Goal: Navigation & Orientation: Find specific page/section

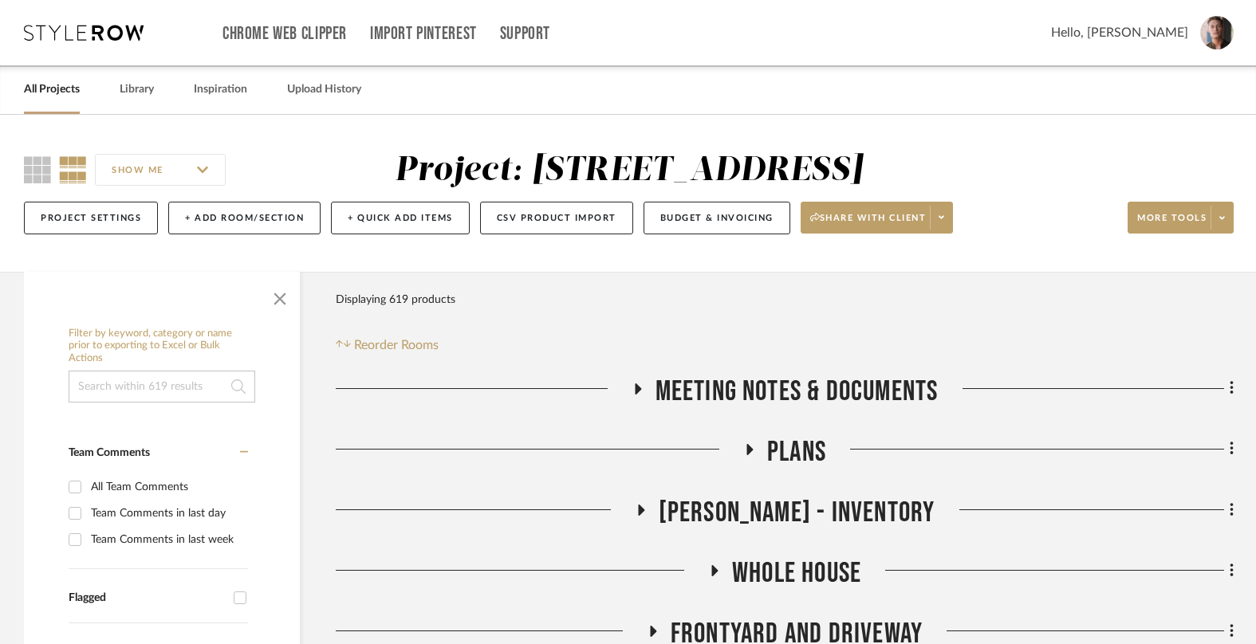
click at [53, 93] on link "All Projects" at bounding box center [52, 90] width 56 height 22
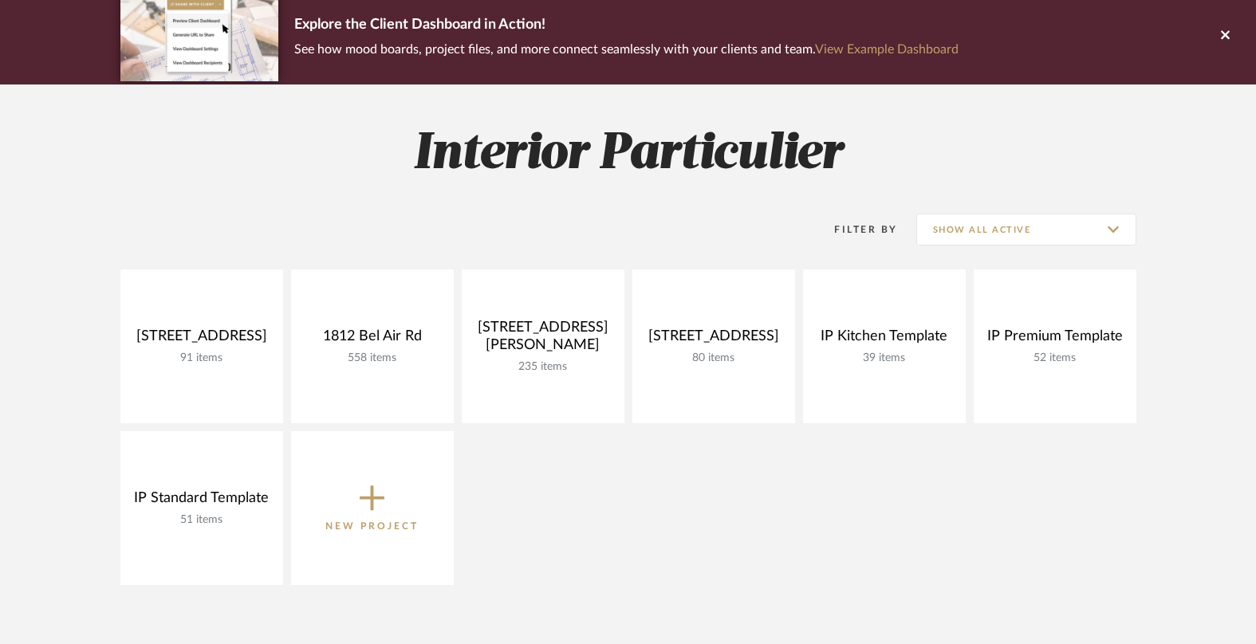
scroll to position [139, 0]
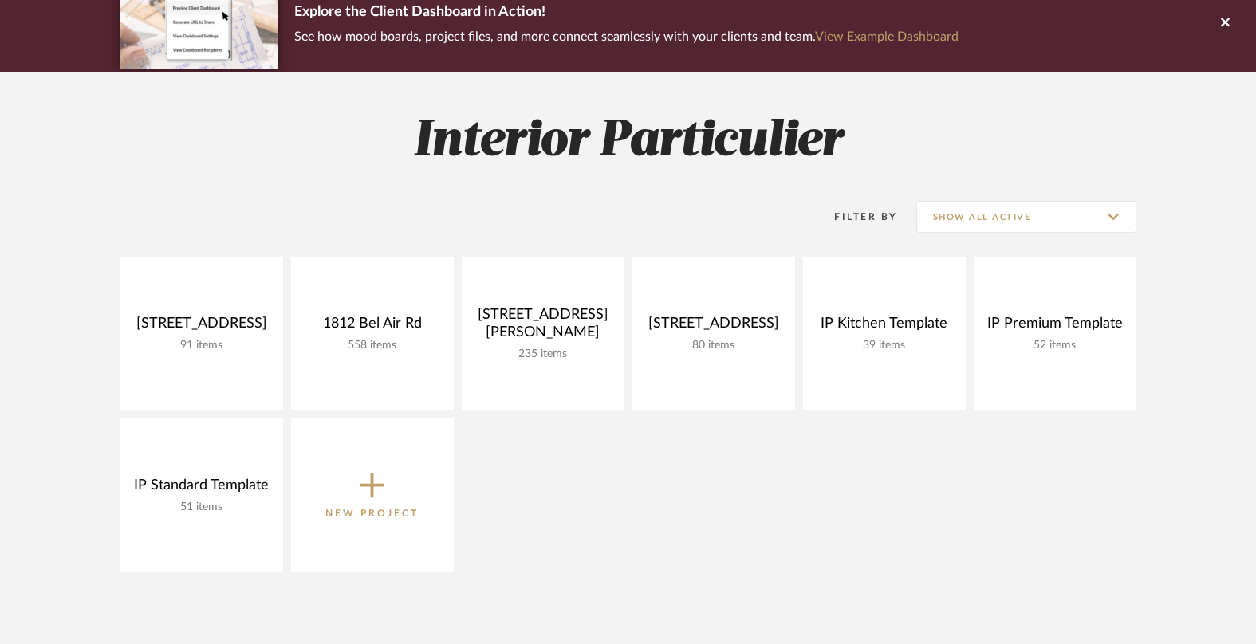
click at [377, 493] on icon at bounding box center [373, 485] width 26 height 33
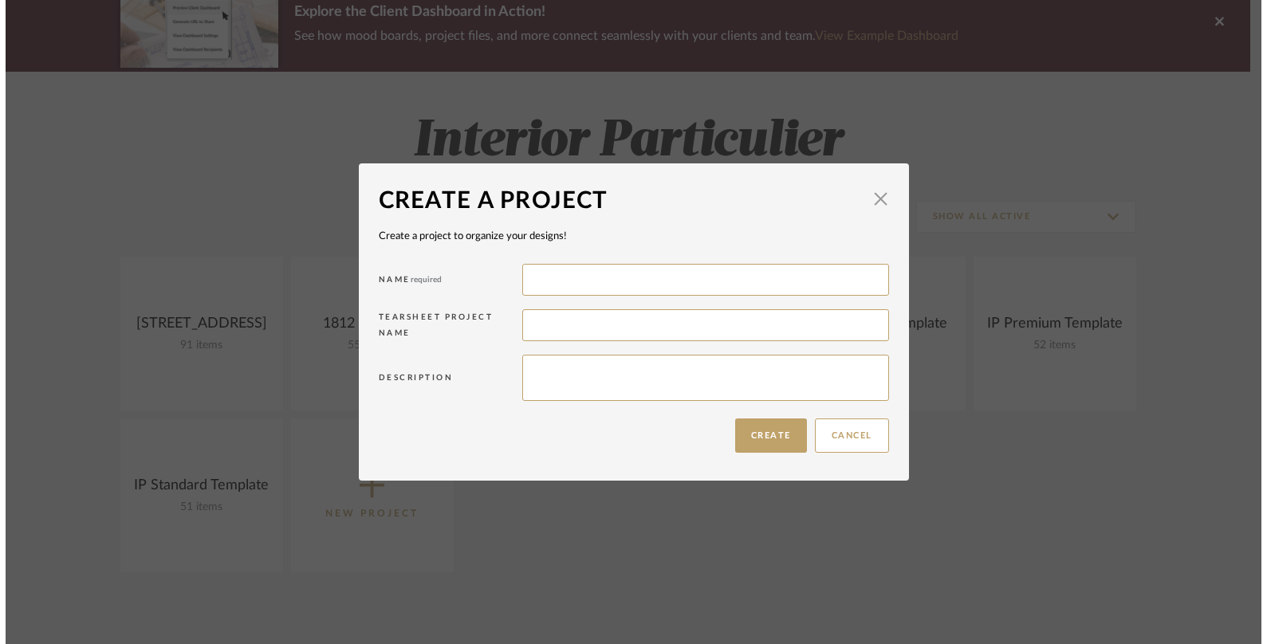
scroll to position [0, 0]
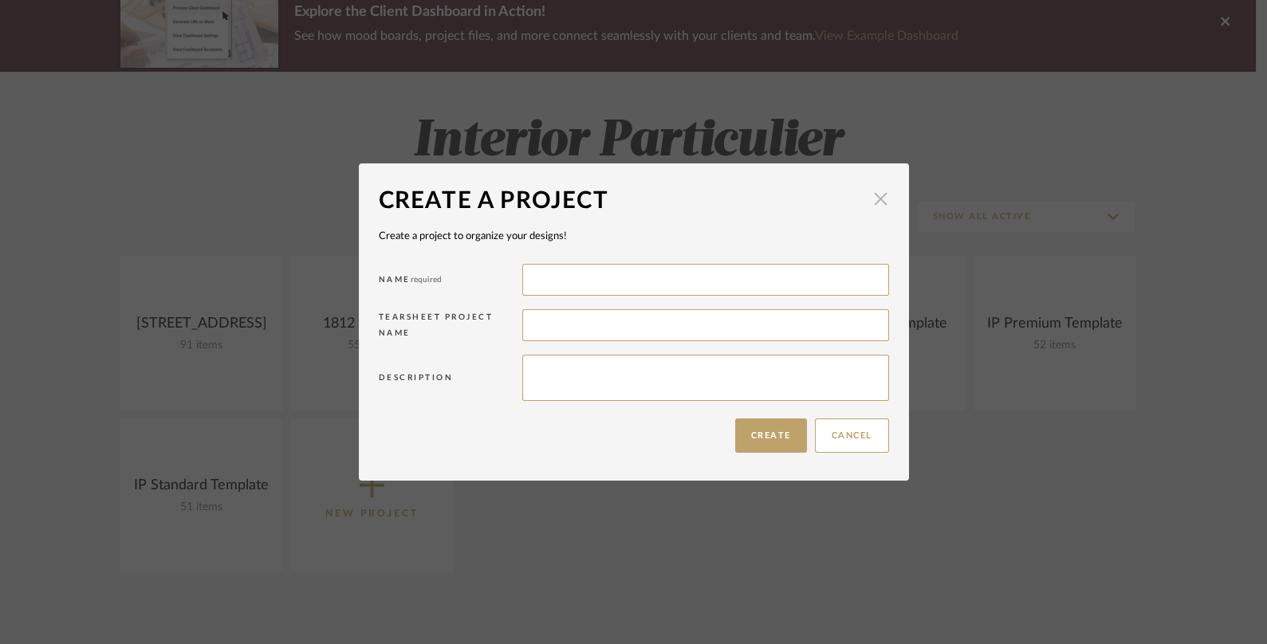
click at [871, 208] on span "button" at bounding box center [881, 199] width 32 height 32
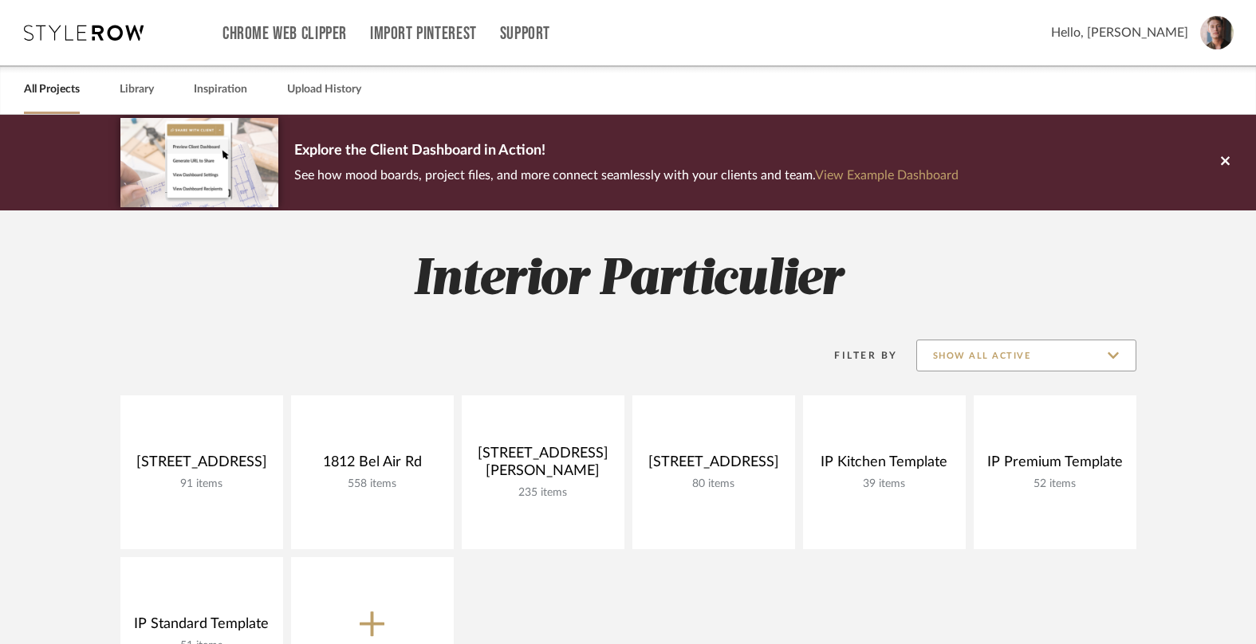
click at [959, 360] on input "Show All Active" at bounding box center [1026, 356] width 220 height 32
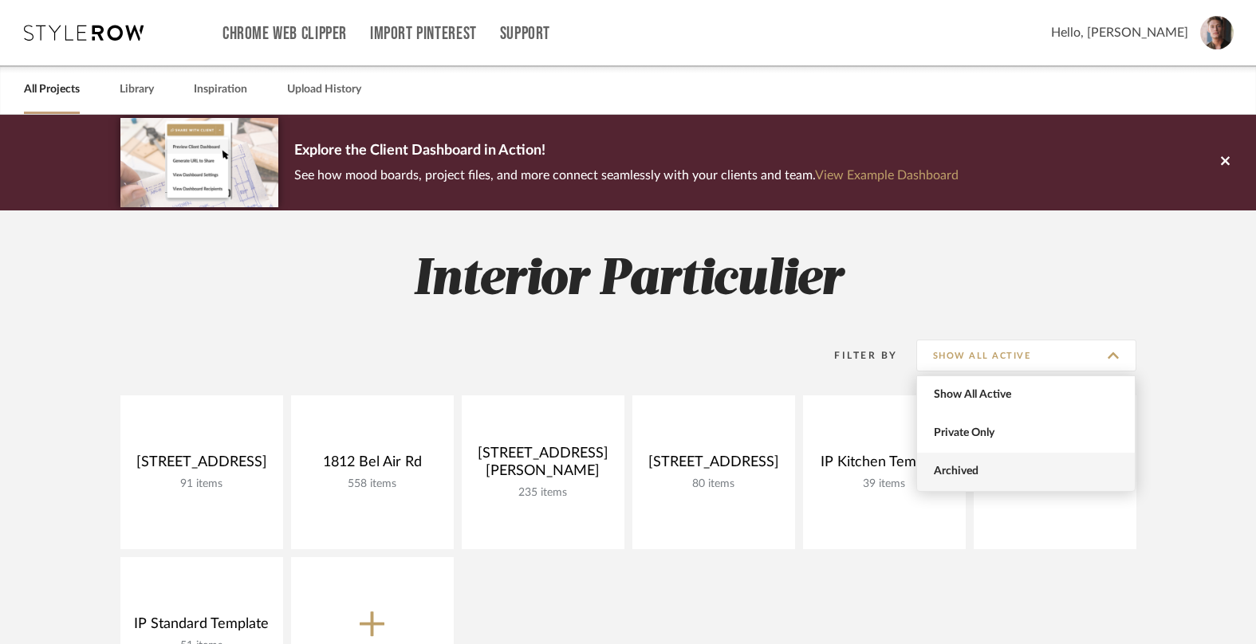
click at [967, 470] on span "Archived" at bounding box center [1028, 472] width 189 height 14
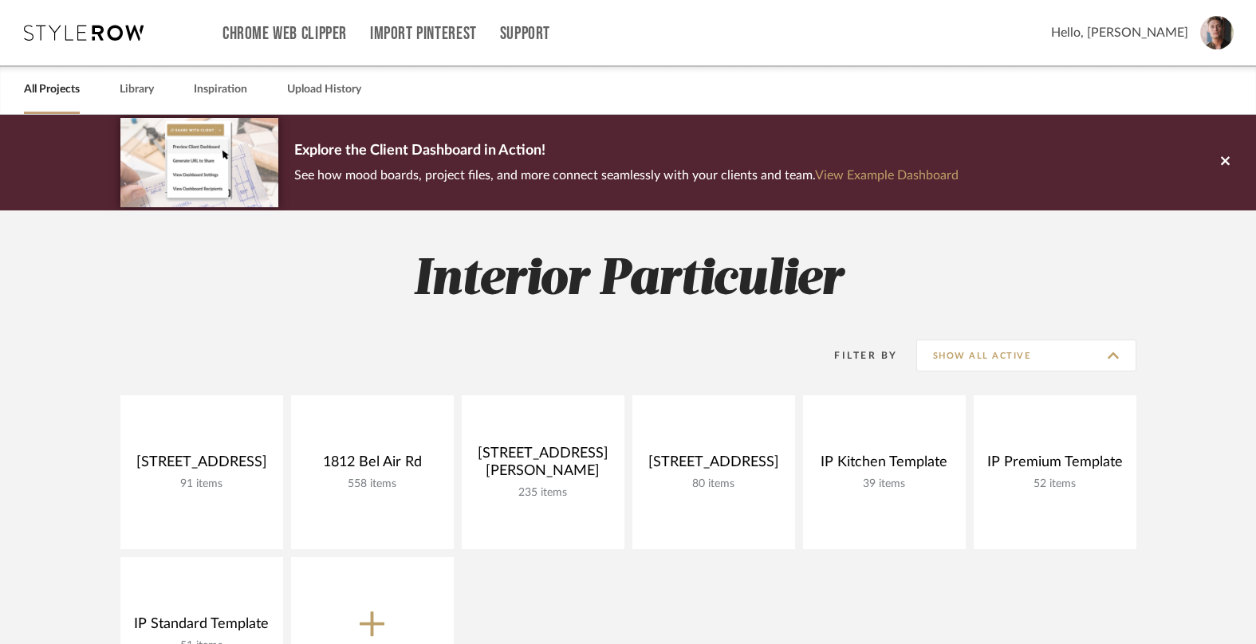
type input "Archived"
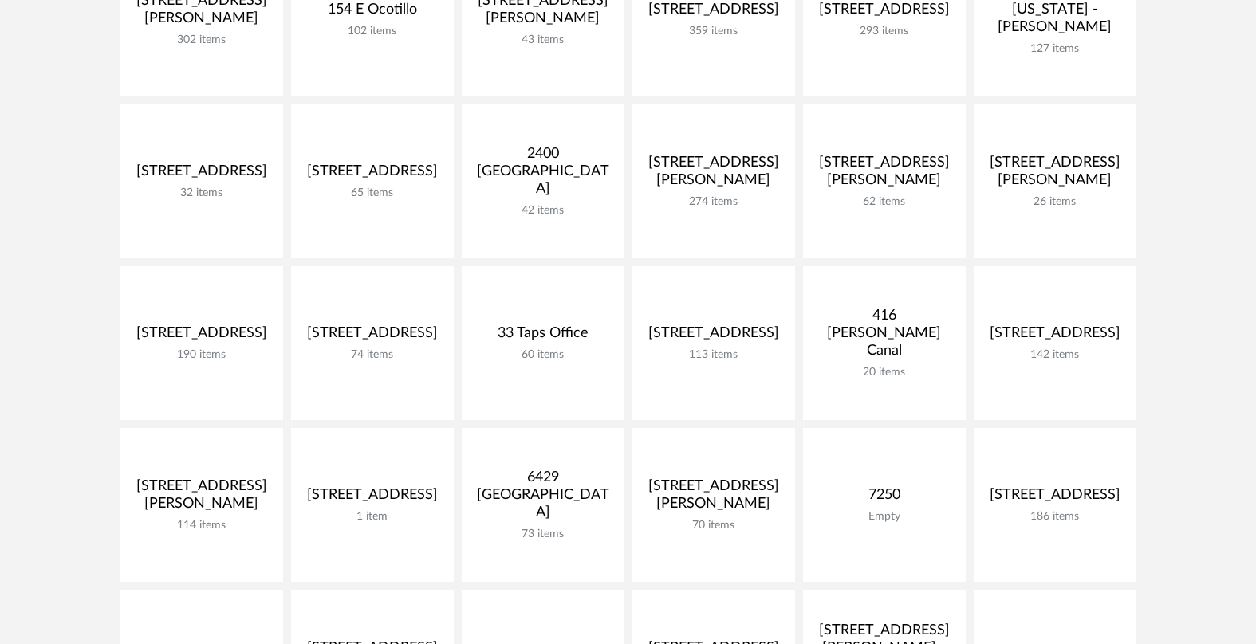
scroll to position [624, 0]
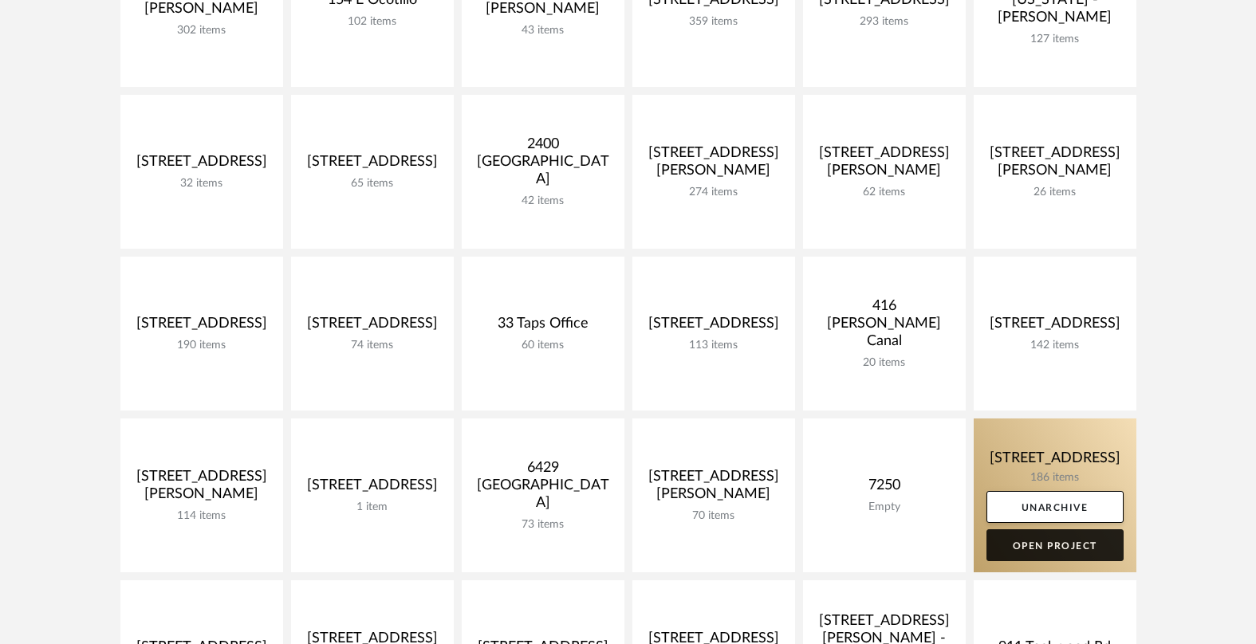
click at [1055, 542] on link "Open Project" at bounding box center [1055, 546] width 137 height 32
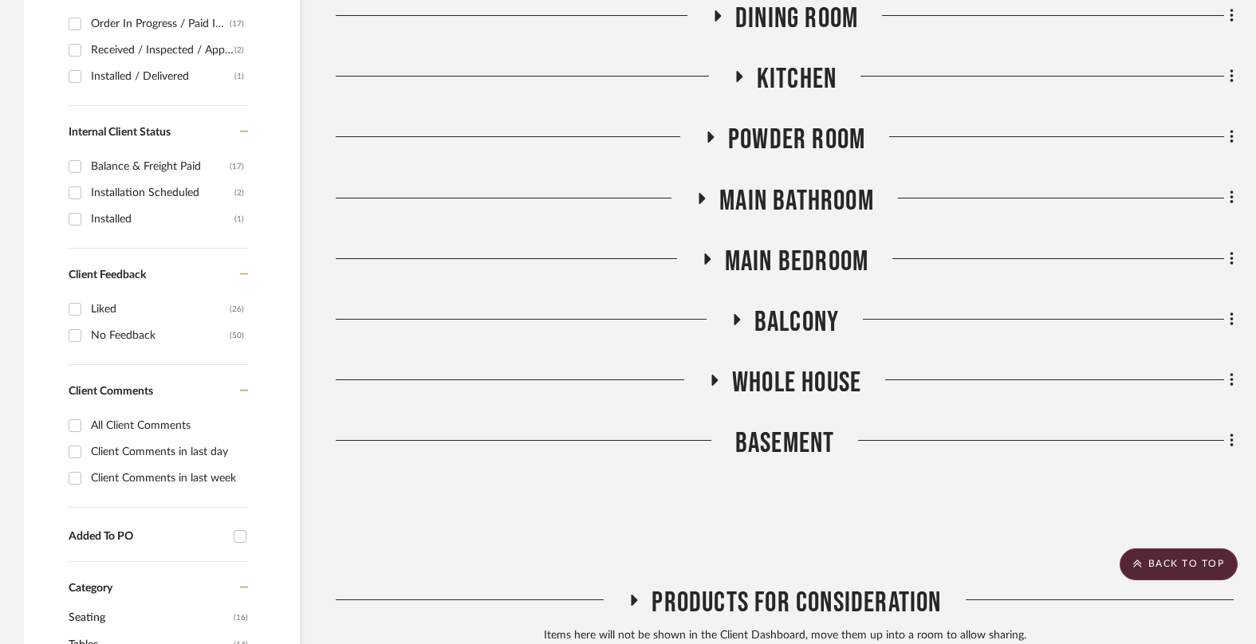
scroll to position [734, 0]
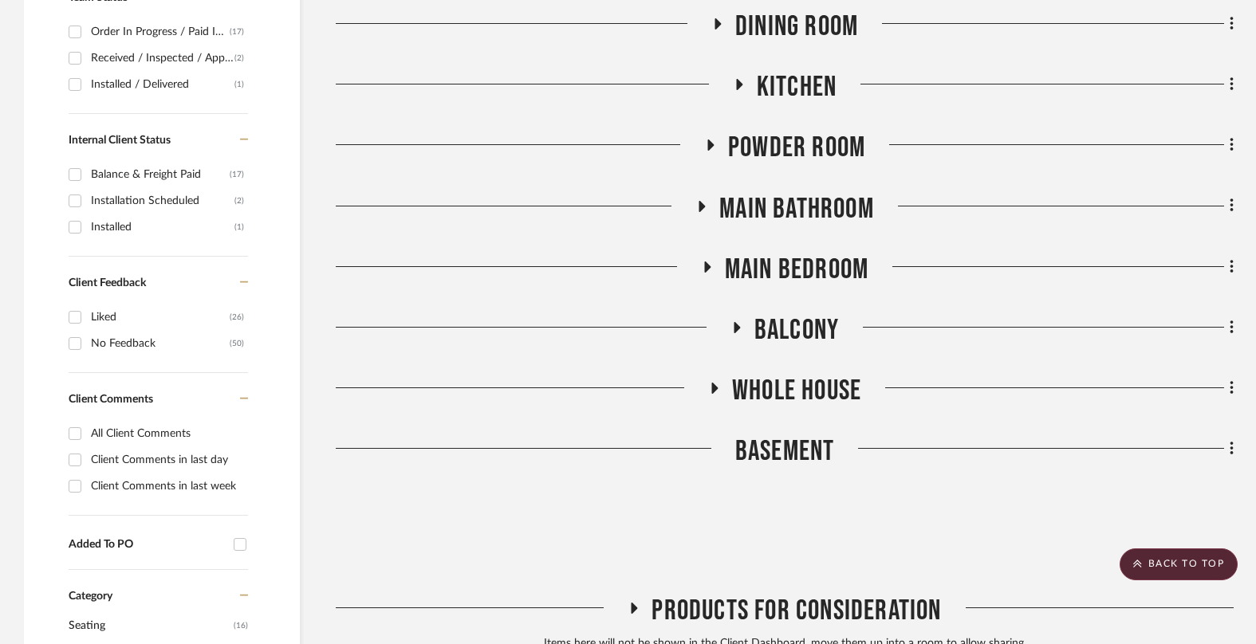
click at [793, 274] on span "Main Bedroom" at bounding box center [797, 270] width 144 height 34
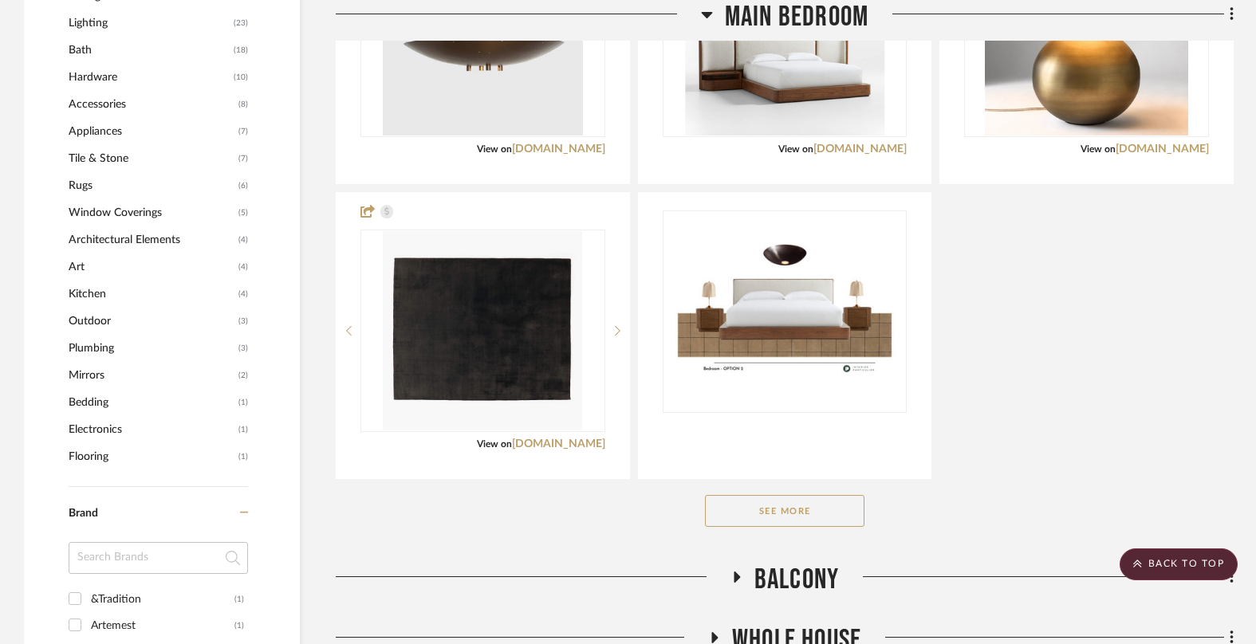
scroll to position [1447, 0]
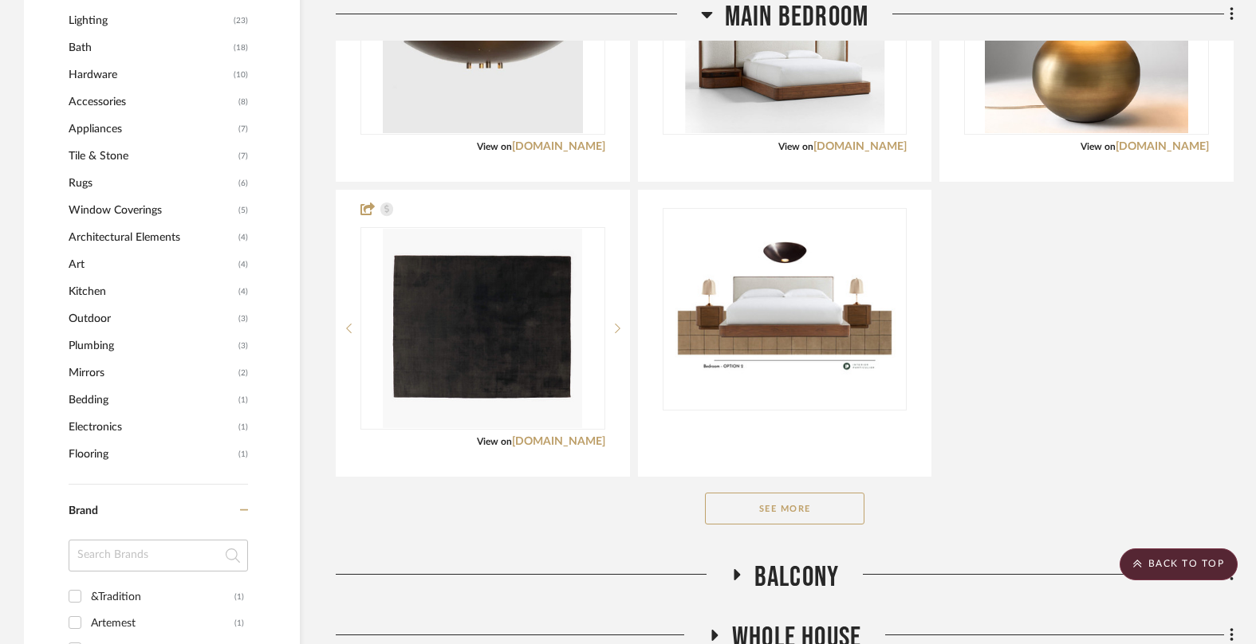
click at [783, 510] on button "See More" at bounding box center [785, 509] width 160 height 32
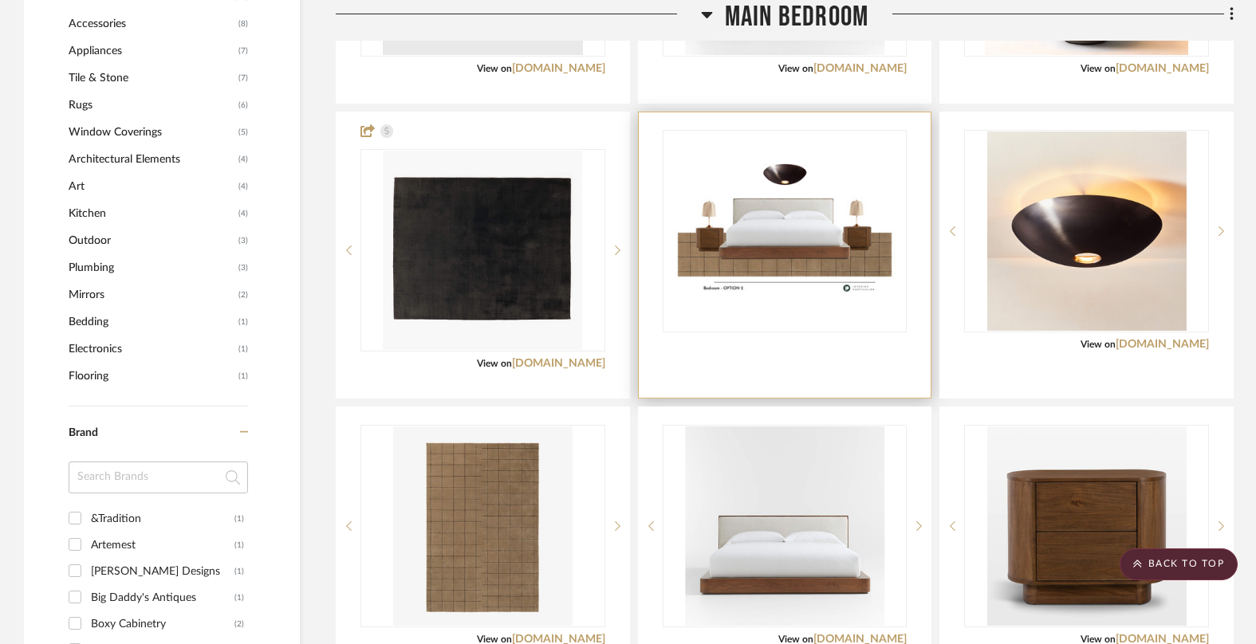
scroll to position [1680, 0]
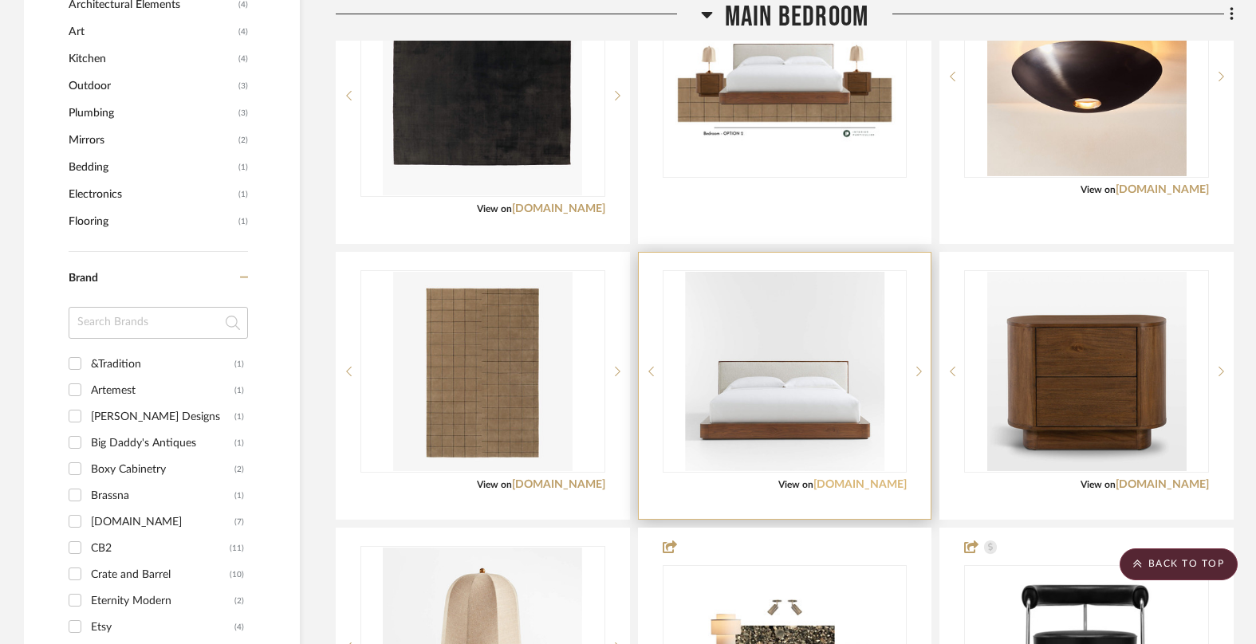
click at [872, 482] on link "[DOMAIN_NAME]" at bounding box center [859, 484] width 93 height 11
